Goal: Information Seeking & Learning: Learn about a topic

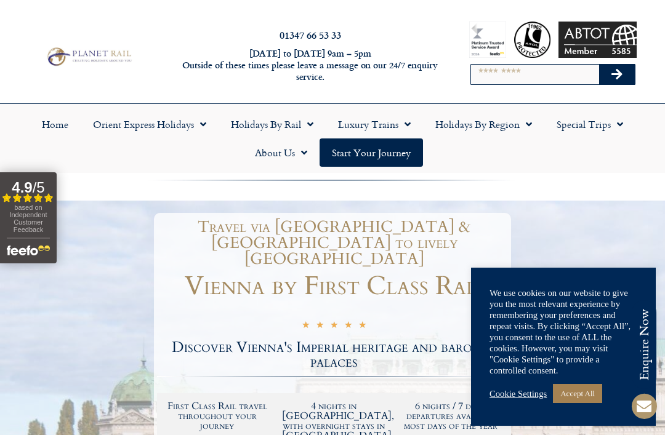
click at [597, 387] on link "Accept All" at bounding box center [577, 393] width 49 height 19
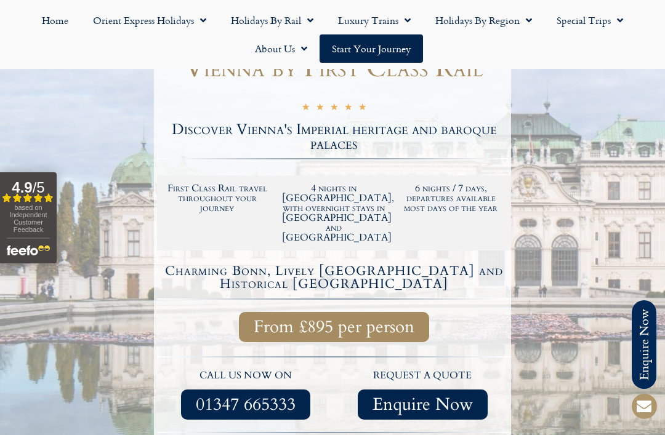
scroll to position [215, 0]
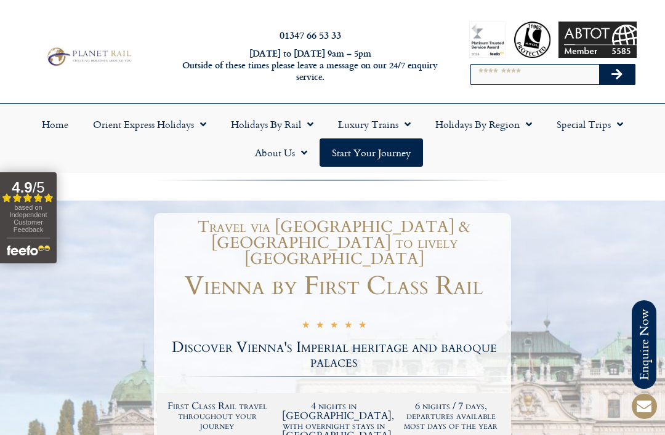
click at [193, 129] on link "Orient Express Holidays" at bounding box center [150, 124] width 138 height 28
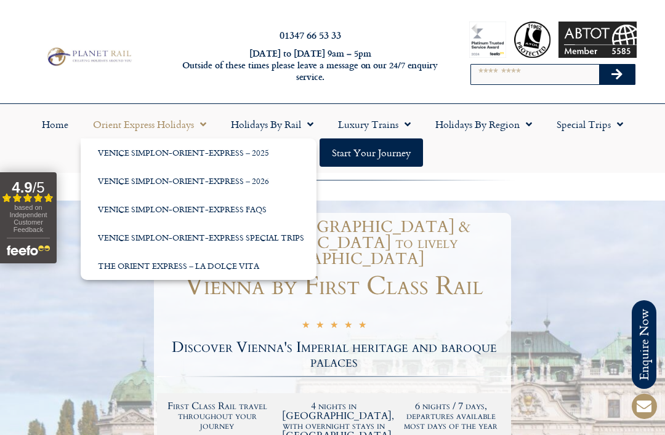
click at [265, 190] on link "Venice Simplon-Orient-Express – 2026" at bounding box center [199, 181] width 236 height 28
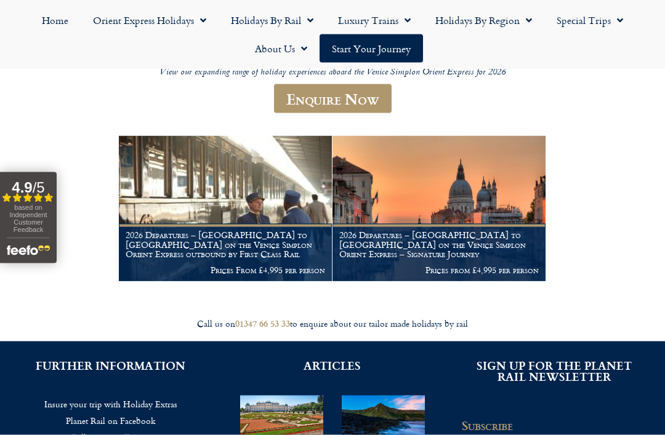
scroll to position [171, 0]
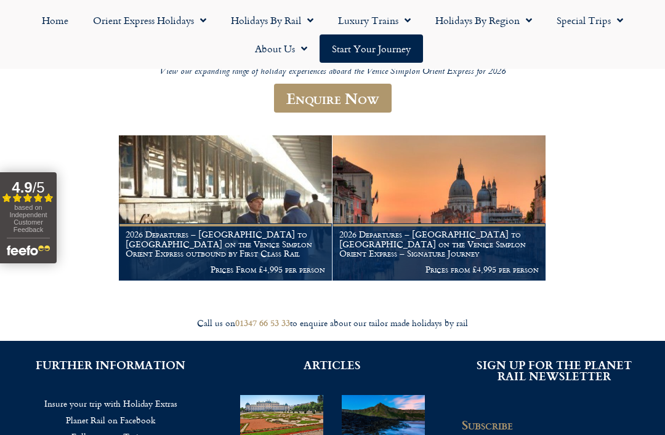
click at [493, 238] on h1 "2026 Departures – [GEOGRAPHIC_DATA] to [GEOGRAPHIC_DATA] on the Venice Simplon …" at bounding box center [438, 244] width 199 height 29
click at [300, 254] on figcaption "2026 Departures – [GEOGRAPHIC_DATA] to [GEOGRAPHIC_DATA] on the Venice Simplon …" at bounding box center [225, 251] width 213 height 57
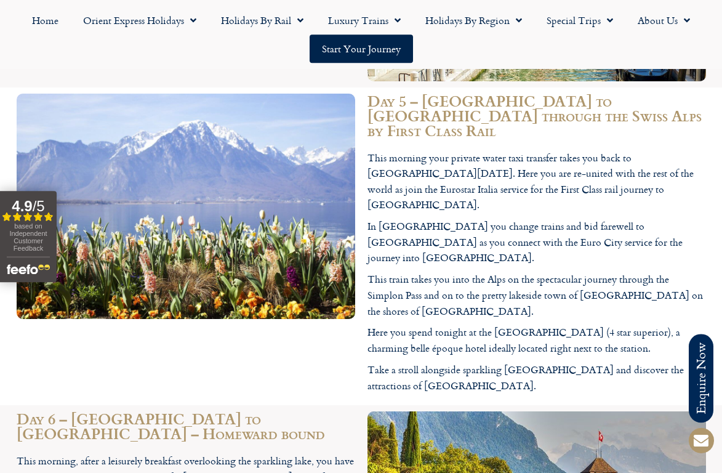
scroll to position [2982, 0]
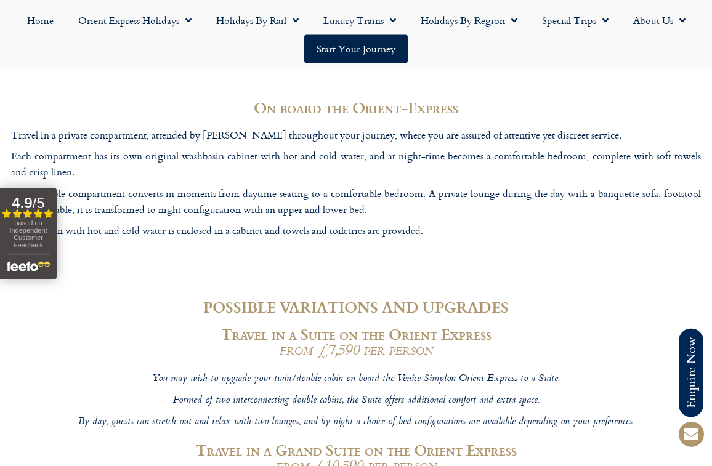
scroll to position [3647, 0]
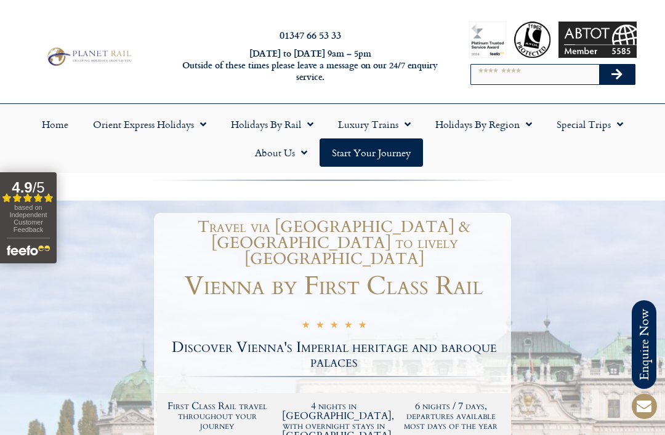
click at [405, 126] on span "Menu" at bounding box center [404, 124] width 12 height 22
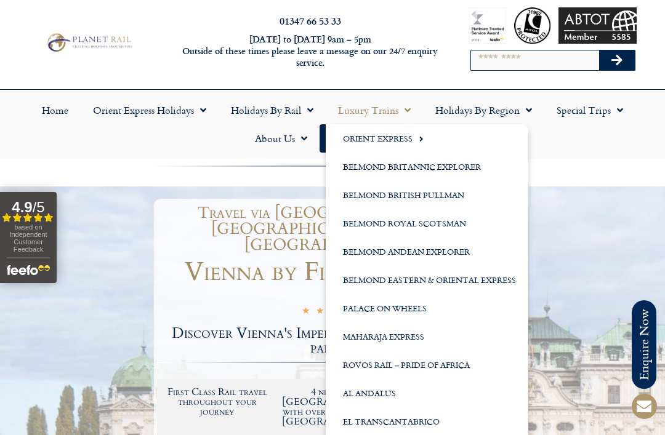
scroll to position [14, 0]
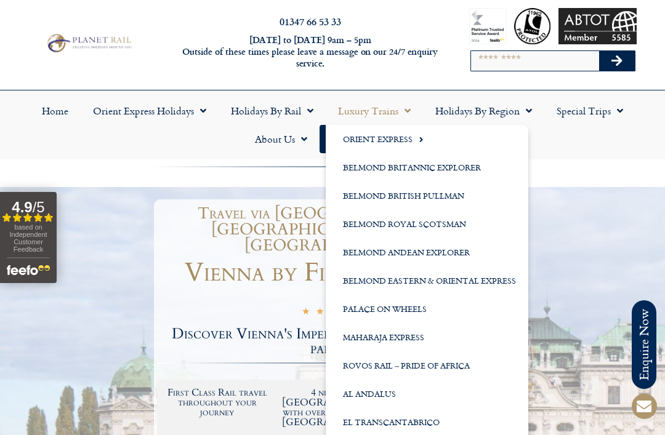
click at [475, 391] on link "Al Andalus" at bounding box center [427, 394] width 203 height 28
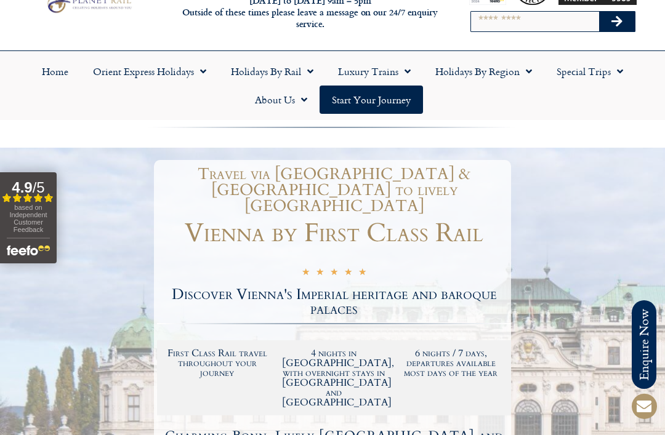
scroll to position [0, 0]
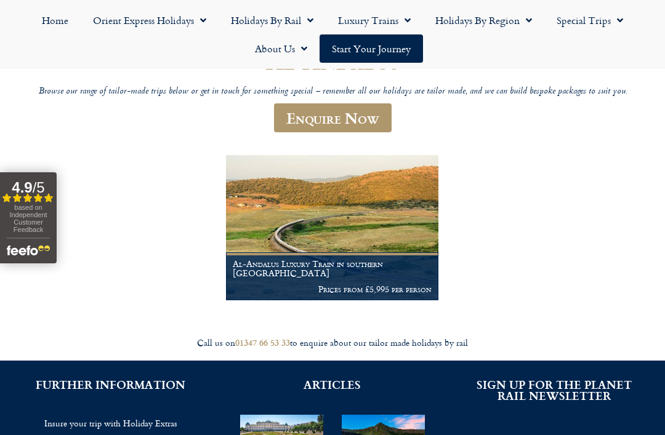
scroll to position [150, 0]
